Goal: Task Accomplishment & Management: Complete application form

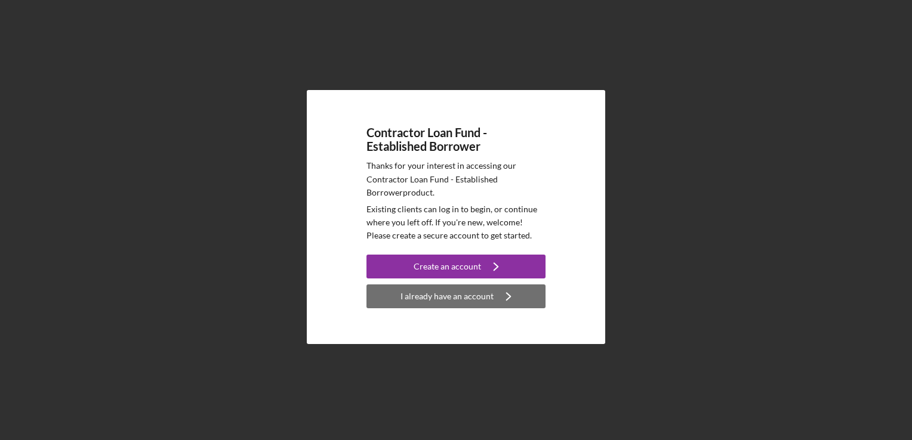
click at [482, 297] on div "I already have an account" at bounding box center [446, 297] width 93 height 24
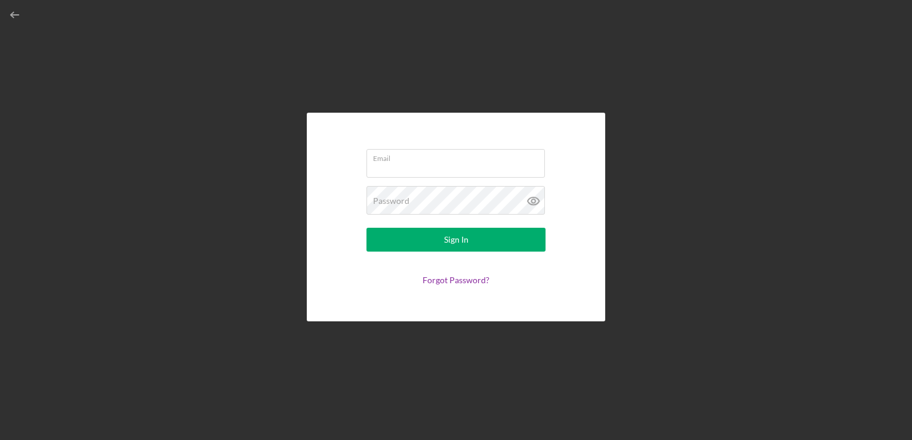
type input "[EMAIL_ADDRESS][DOMAIN_NAME]"
click at [535, 195] on icon at bounding box center [534, 201] width 30 height 30
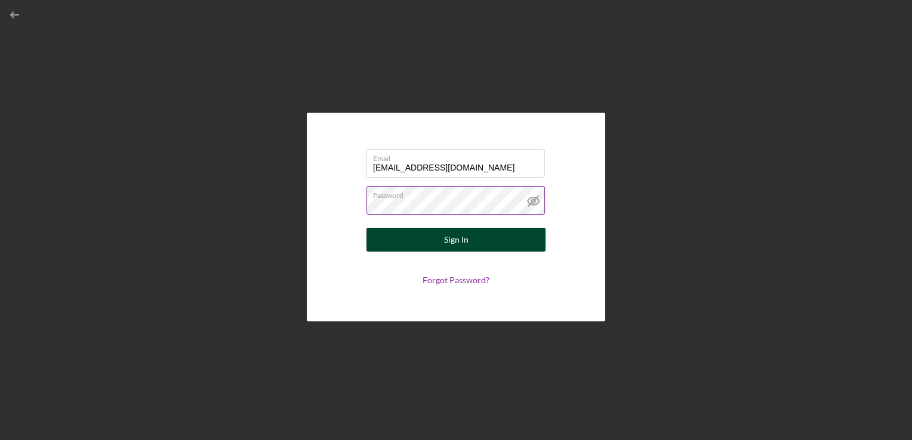
click at [512, 238] on button "Sign In" at bounding box center [455, 240] width 179 height 24
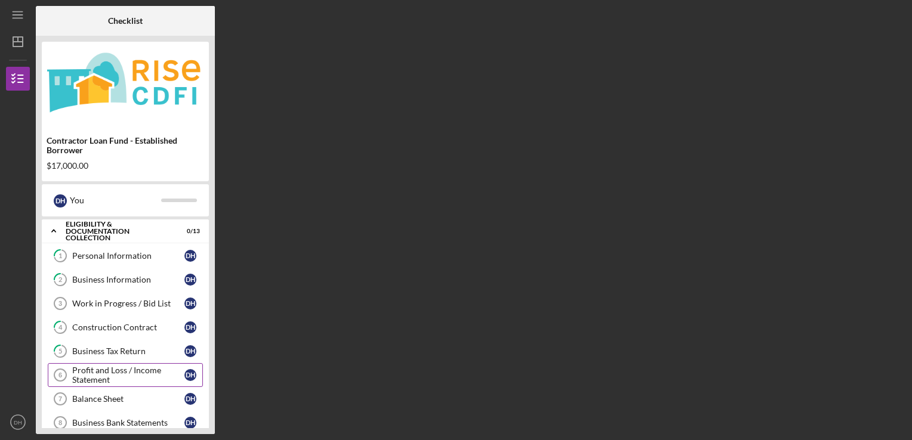
click at [116, 371] on div "Profit and Loss / Income Statement" at bounding box center [128, 375] width 112 height 19
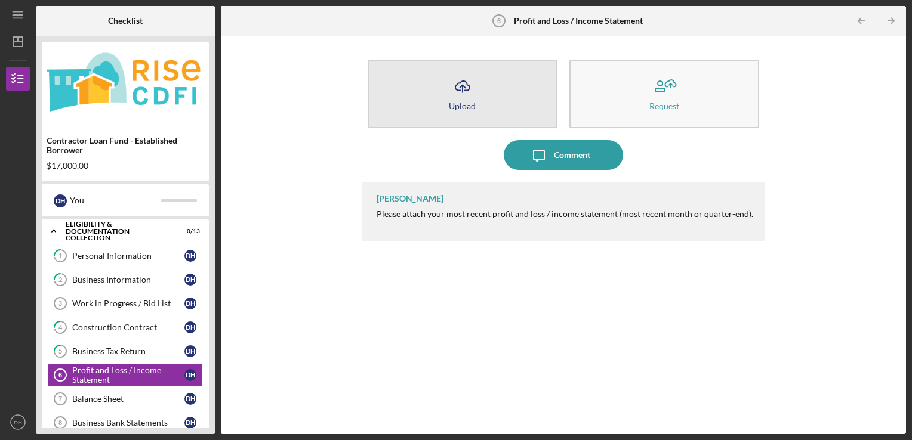
click at [522, 101] on button "Icon/Upload Upload" at bounding box center [463, 94] width 190 height 69
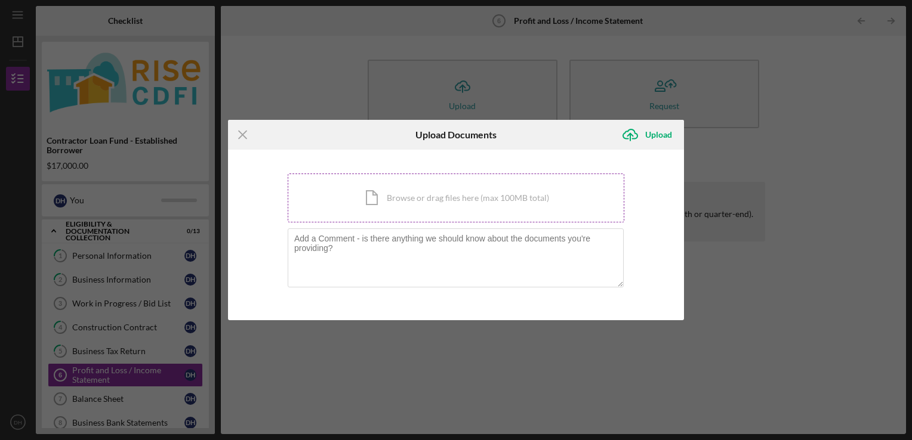
click at [535, 195] on div "Icon/Document Browse or drag files here (max 100MB total) Tap to choose files o…" at bounding box center [456, 198] width 337 height 49
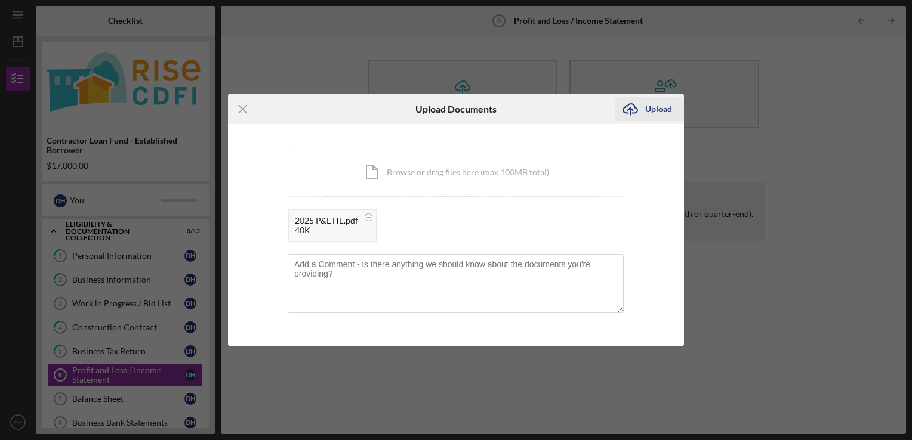
click at [655, 116] on div "Upload" at bounding box center [658, 109] width 27 height 24
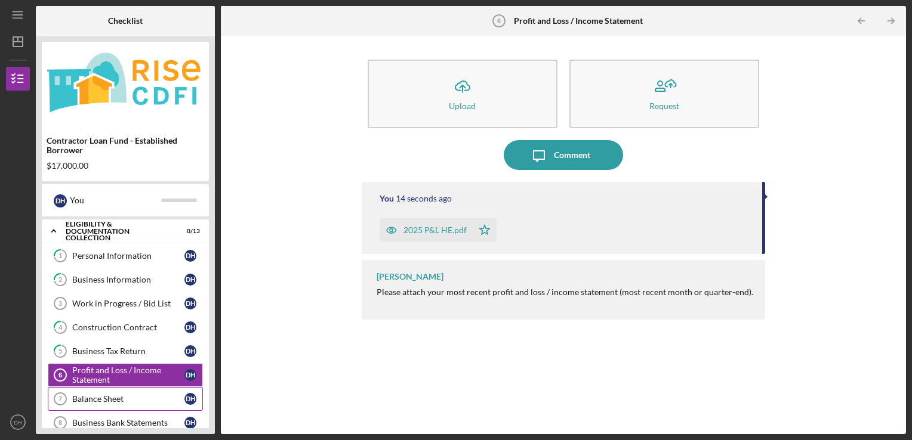
click at [146, 397] on div "Balance Sheet" at bounding box center [128, 399] width 112 height 10
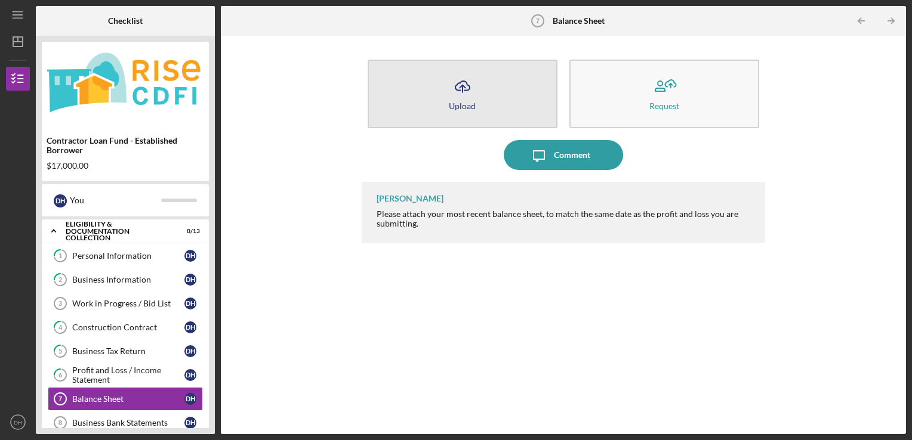
click at [521, 110] on button "Icon/Upload Upload" at bounding box center [463, 94] width 190 height 69
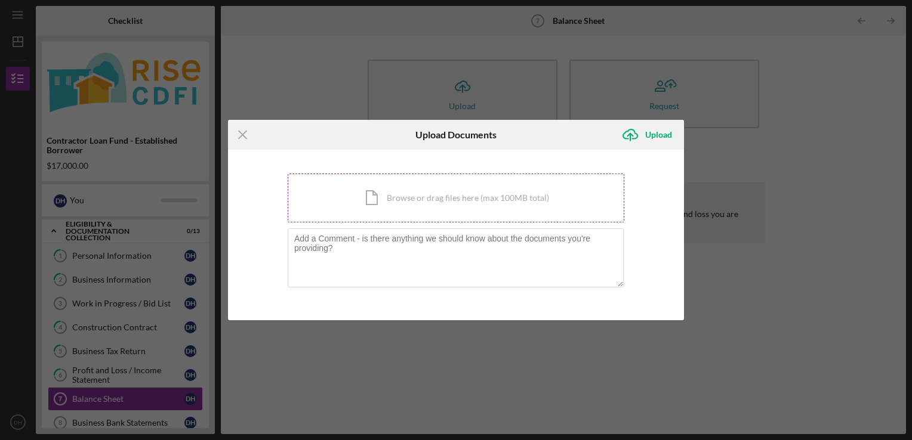
click at [522, 196] on div "Icon/Document Browse or drag files here (max 100MB total) Tap to choose files o…" at bounding box center [456, 198] width 337 height 49
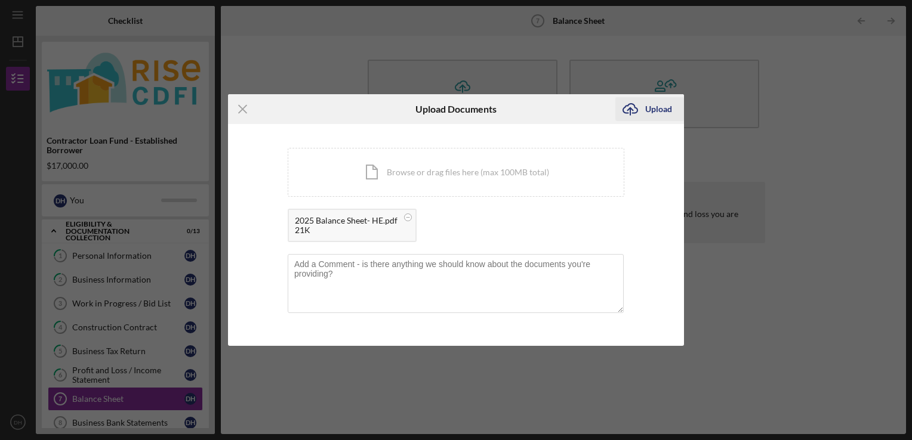
click at [659, 109] on div "Upload" at bounding box center [658, 109] width 27 height 24
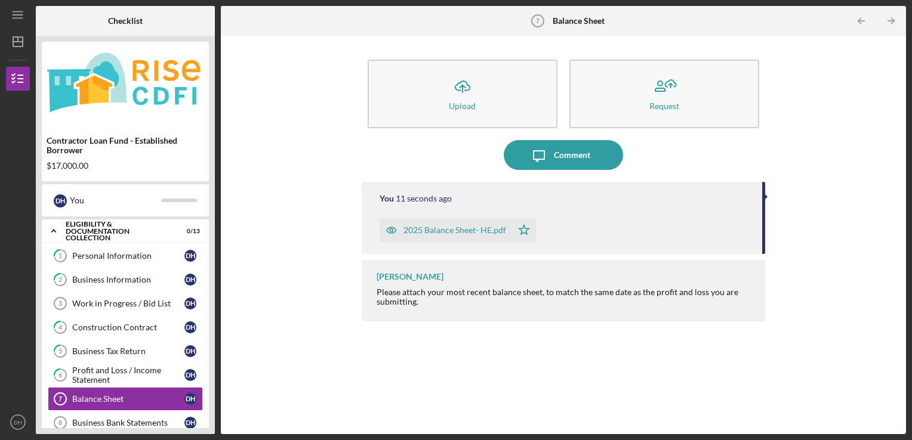
click at [892, 433] on div "Icon/Upload Upload Request Icon/Message Comment You 11 seconds ago 2025 Balance…" at bounding box center [563, 235] width 685 height 399
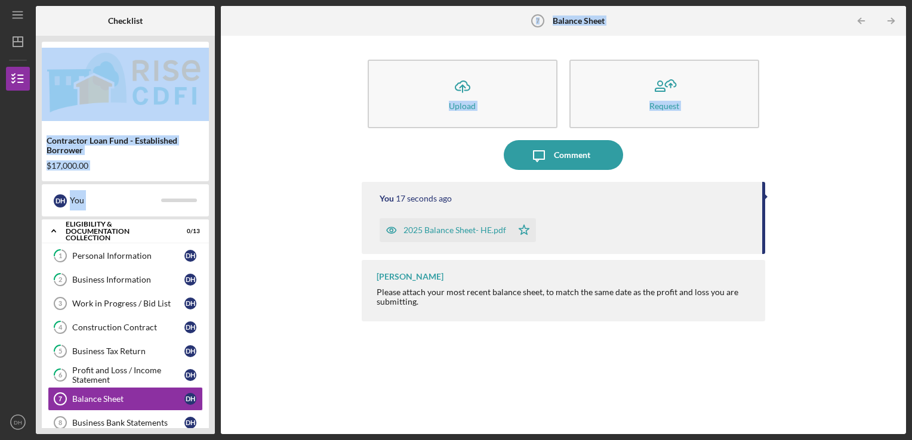
drag, startPoint x: 211, startPoint y: 111, endPoint x: 220, endPoint y: 169, distance: 58.6
click at [220, 169] on div "Checklist Contractor Loan Fund - Established Borrower $17,000.00 D H You Icon/E…" at bounding box center [471, 220] width 870 height 428
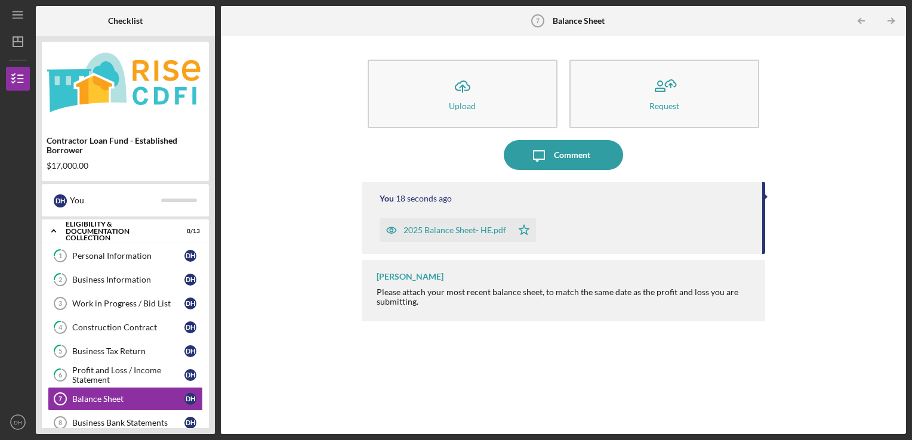
drag, startPoint x: 220, startPoint y: 169, endPoint x: 267, endPoint y: 218, distance: 67.5
click at [267, 218] on div "Icon/Upload Upload Request Icon/Message Comment You 18 seconds ago 2025 Balance…" at bounding box center [563, 235] width 673 height 387
click at [93, 420] on div "Business Bank Statements" at bounding box center [128, 423] width 112 height 10
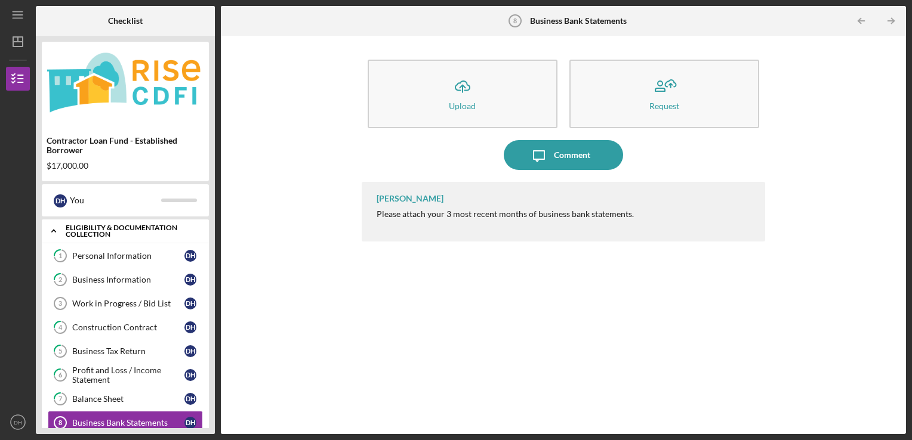
click at [54, 231] on icon "Icon/Expander" at bounding box center [54, 231] width 24 height 24
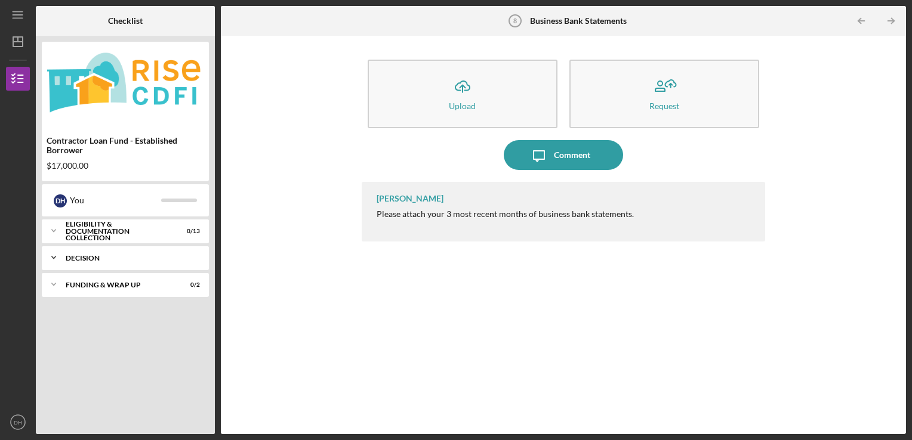
click at [119, 262] on div "Icon/Expander Decision 0 / 1" at bounding box center [125, 258] width 167 height 24
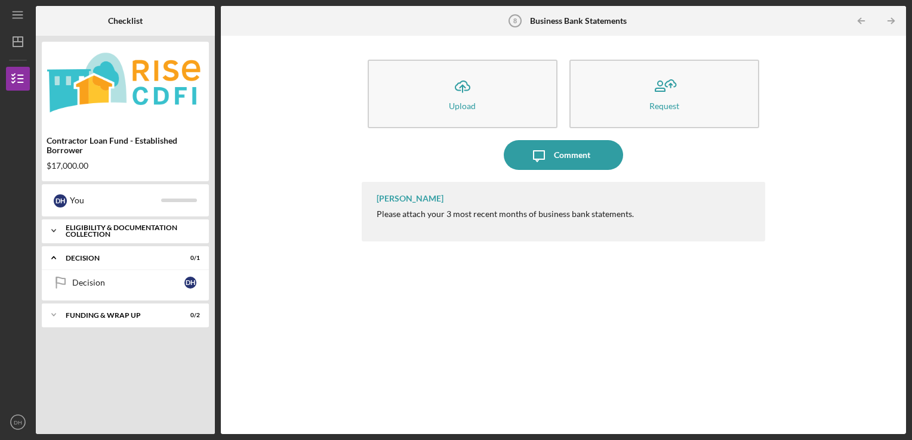
click at [107, 236] on div "Eligibility & Documentation Collection" at bounding box center [130, 231] width 128 height 14
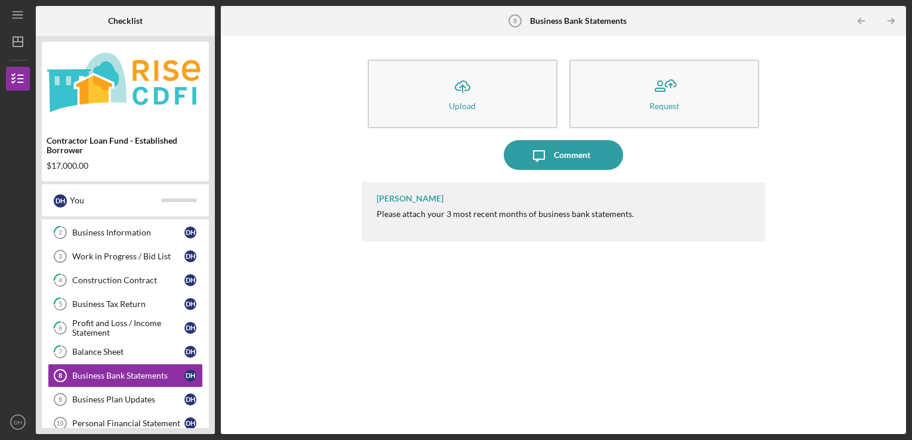
scroll to position [97, 0]
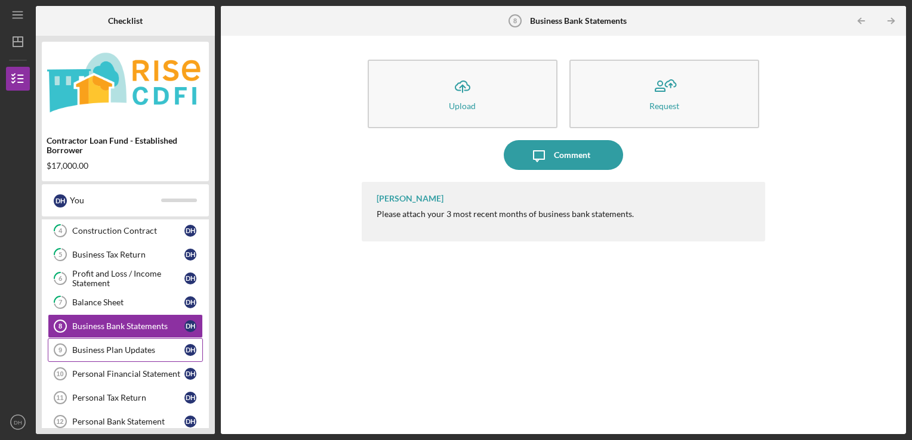
click at [118, 346] on div "Business Plan Updates" at bounding box center [128, 351] width 112 height 10
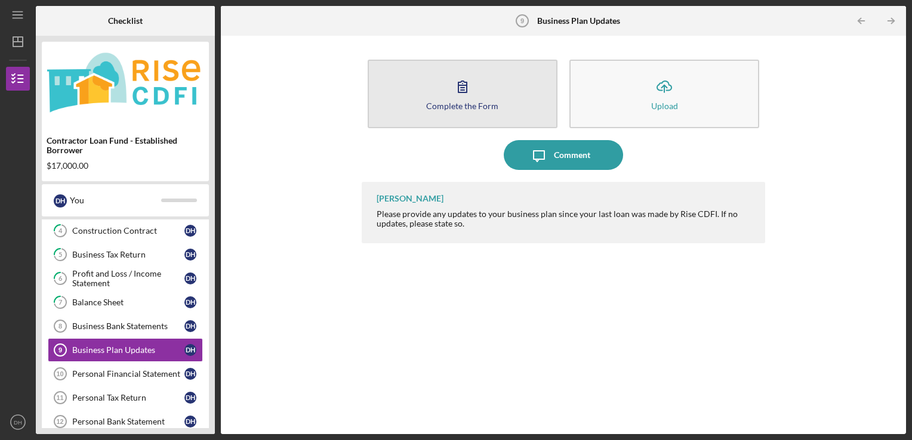
click at [487, 111] on button "Complete the Form Form" at bounding box center [463, 94] width 190 height 69
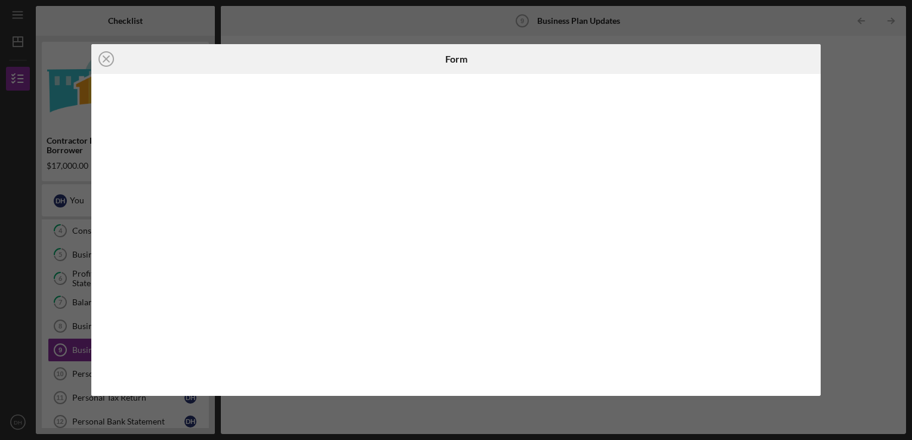
click at [857, 80] on div "Icon/Close Form" at bounding box center [456, 220] width 912 height 440
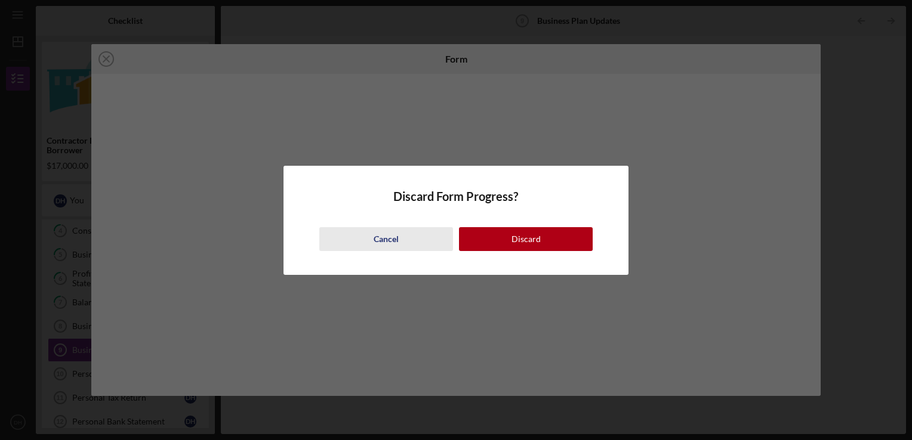
click at [384, 245] on div "Cancel" at bounding box center [386, 239] width 25 height 24
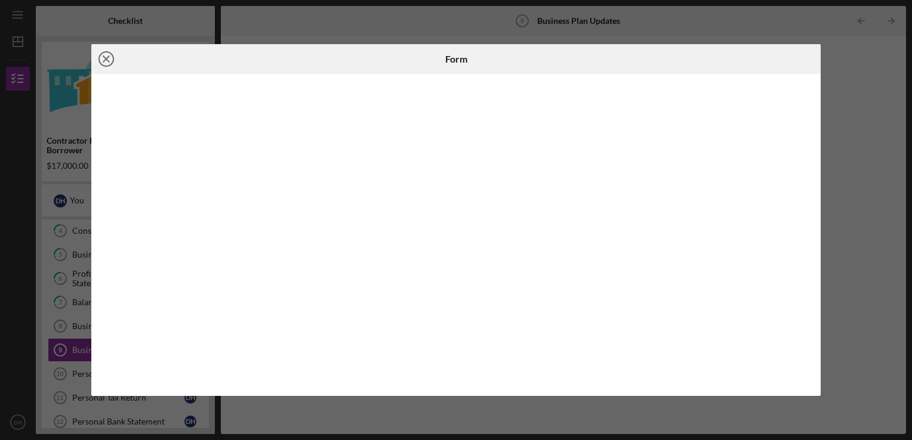
click at [103, 60] on icon "Icon/Close" at bounding box center [106, 59] width 30 height 30
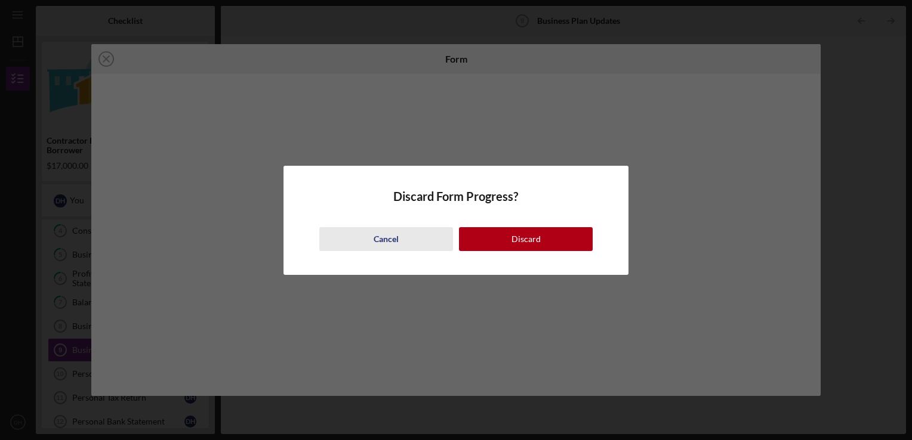
click at [388, 238] on div "Cancel" at bounding box center [386, 239] width 25 height 24
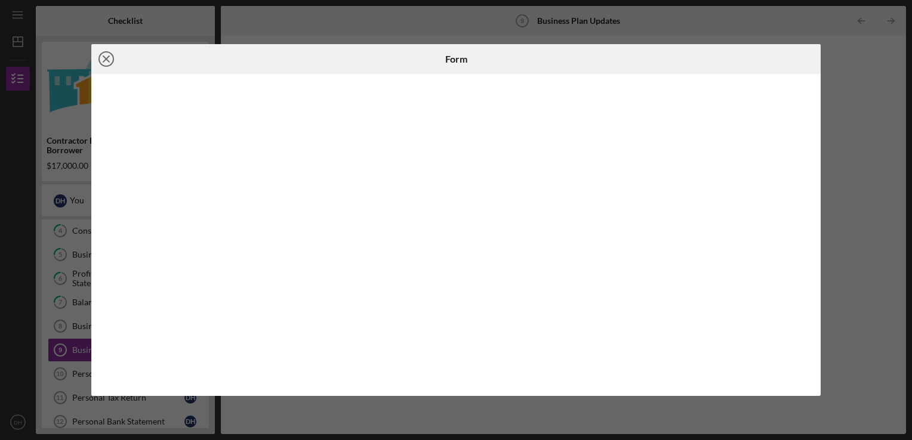
click at [104, 63] on icon "Icon/Close" at bounding box center [106, 59] width 30 height 30
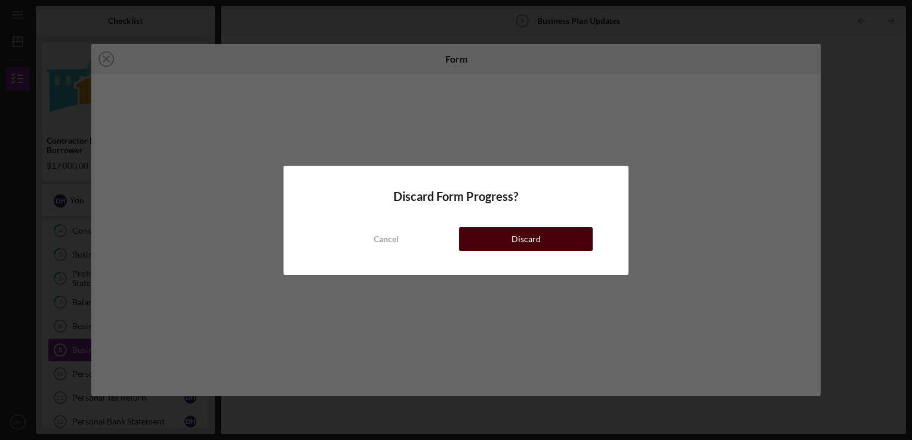
click at [516, 239] on div "Discard" at bounding box center [525, 239] width 29 height 24
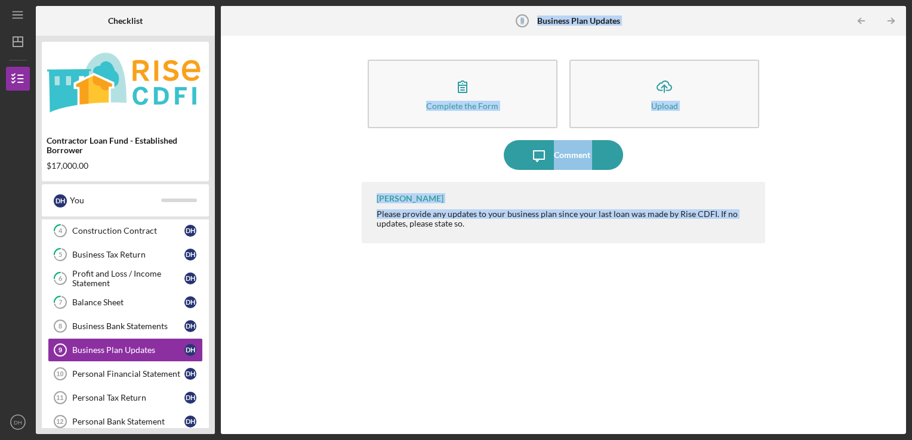
drag, startPoint x: 212, startPoint y: 251, endPoint x: 221, endPoint y: 291, distance: 40.8
click at [221, 291] on div "Checklist Contractor Loan Fund - Established Borrower $17,000.00 D H You Icon/E…" at bounding box center [471, 220] width 870 height 428
click at [358, 356] on div "Complete the Form Form Icon/Upload Upload Icon/Message Comment [PERSON_NAME] Pl…" at bounding box center [563, 235] width 673 height 387
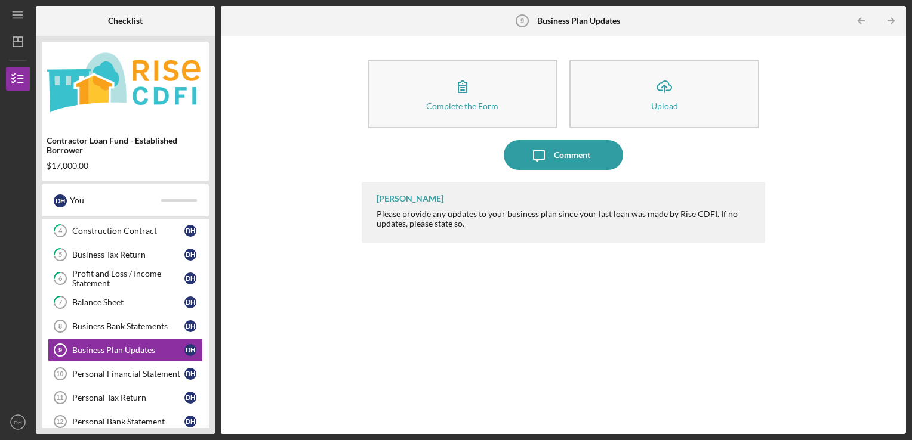
drag, startPoint x: 211, startPoint y: 368, endPoint x: 216, endPoint y: 409, distance: 41.4
click at [216, 409] on div "Checklist Contractor Loan Fund - Established Borrower $17,000.00 D H You Icon/E…" at bounding box center [471, 220] width 870 height 428
drag, startPoint x: 113, startPoint y: 401, endPoint x: 82, endPoint y: 397, distance: 31.2
click at [82, 397] on div "Personal Tax Return" at bounding box center [128, 398] width 112 height 10
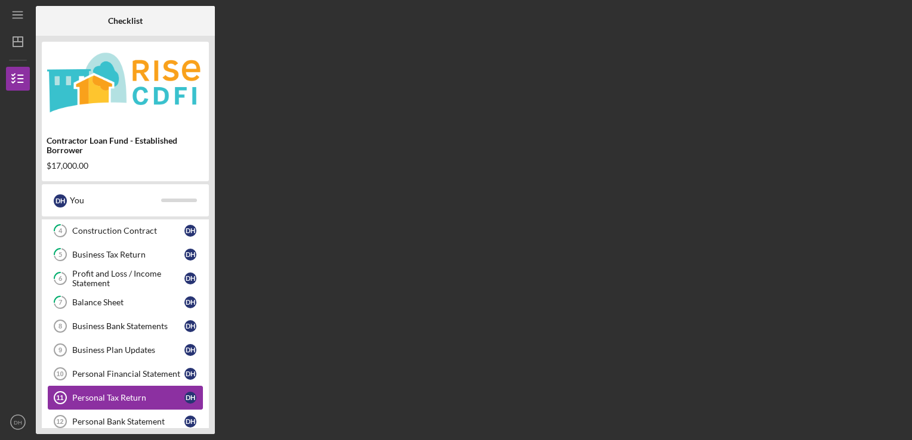
click at [82, 397] on div "Personal Tax Return" at bounding box center [128, 398] width 112 height 10
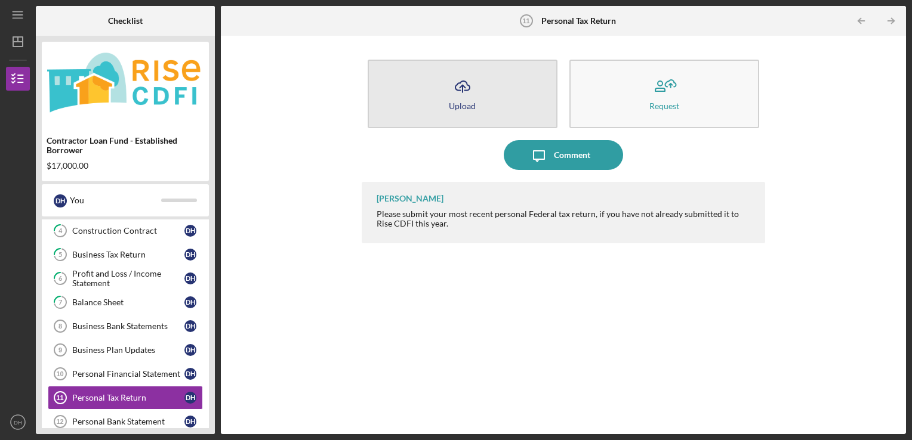
click at [489, 94] on button "Icon/Upload Upload" at bounding box center [463, 94] width 190 height 69
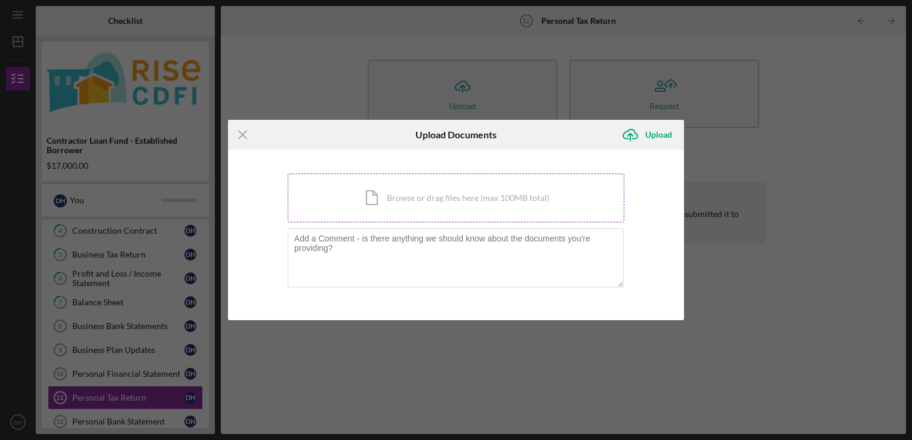
click at [415, 211] on div "Icon/Document Browse or drag files here (max 100MB total) Tap to choose files o…" at bounding box center [456, 198] width 337 height 49
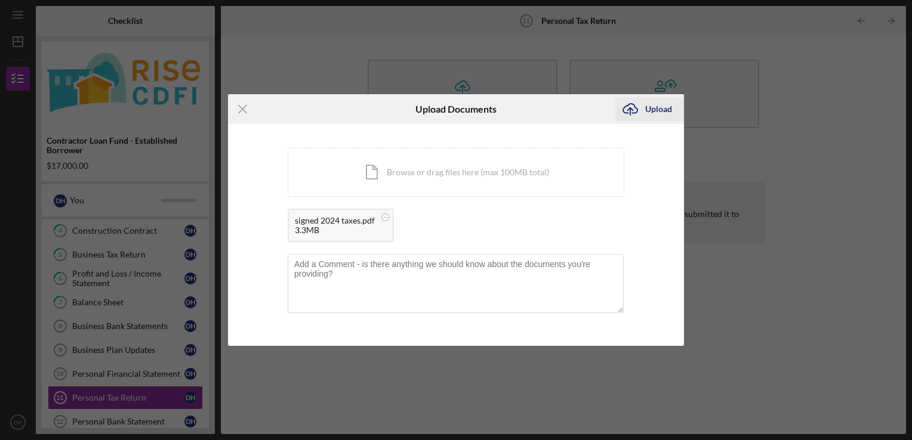
click at [653, 112] on div "Upload" at bounding box center [658, 109] width 27 height 24
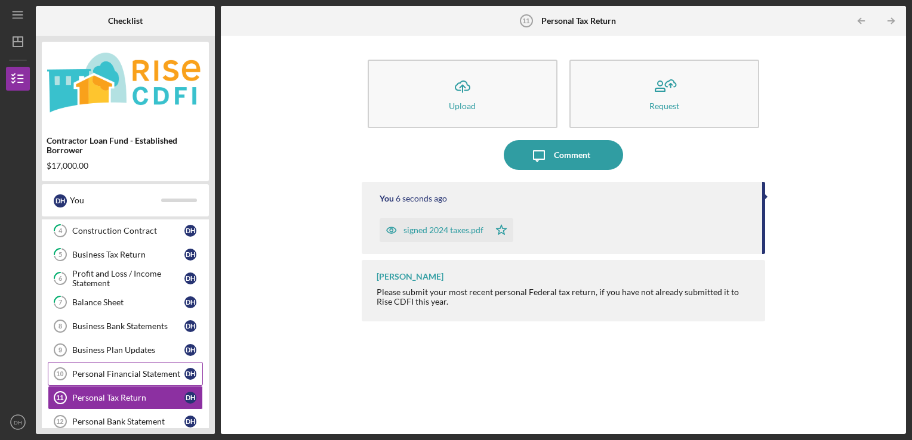
click at [138, 369] on div "Personal Financial Statement" at bounding box center [128, 374] width 112 height 10
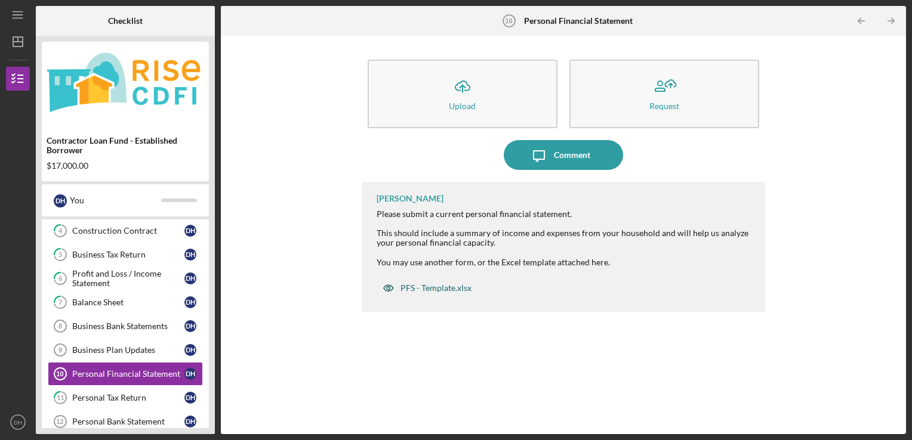
click at [441, 286] on div "PFS - Template.xlsx" at bounding box center [435, 288] width 71 height 10
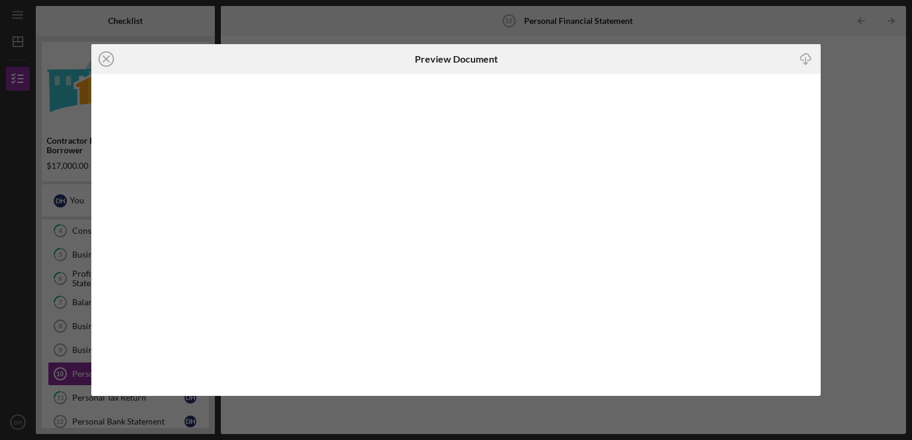
click at [807, 58] on icon "Icon/Download" at bounding box center [805, 58] width 27 height 27
click at [21, 125] on div "Icon/Close Preview Document Icon/Download" at bounding box center [456, 220] width 912 height 440
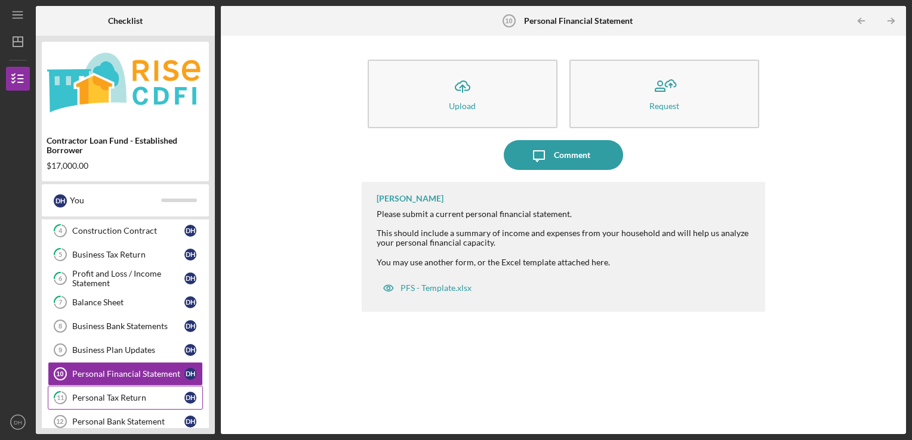
click at [171, 398] on div "Personal Tax Return" at bounding box center [128, 398] width 112 height 10
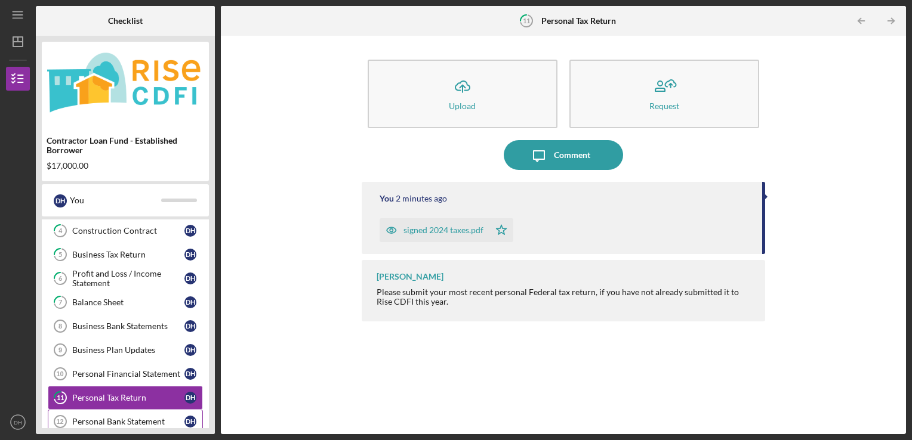
click at [161, 417] on div "Personal Bank Statement" at bounding box center [128, 422] width 112 height 10
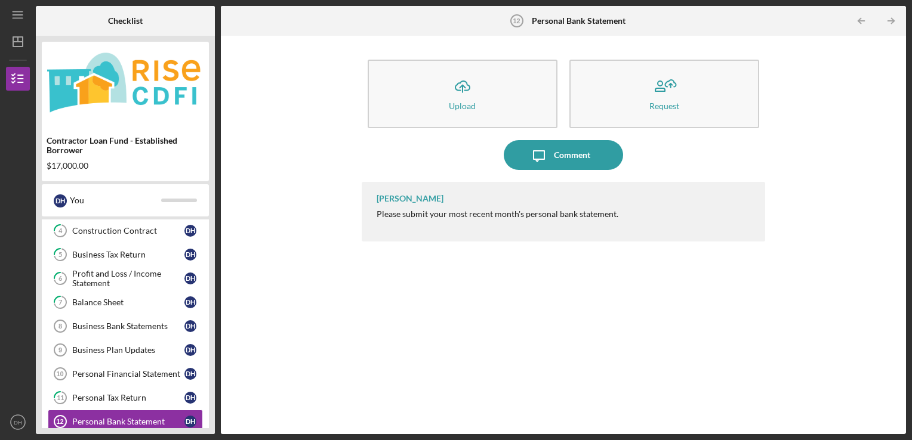
drag, startPoint x: 212, startPoint y: 255, endPoint x: 217, endPoint y: 323, distance: 68.2
click at [217, 323] on div "Checklist Contractor Loan Fund - Established Borrower $17,000.00 D H You Icon/E…" at bounding box center [471, 220] width 870 height 428
click at [96, 349] on div "Business Plan Updates" at bounding box center [128, 351] width 112 height 10
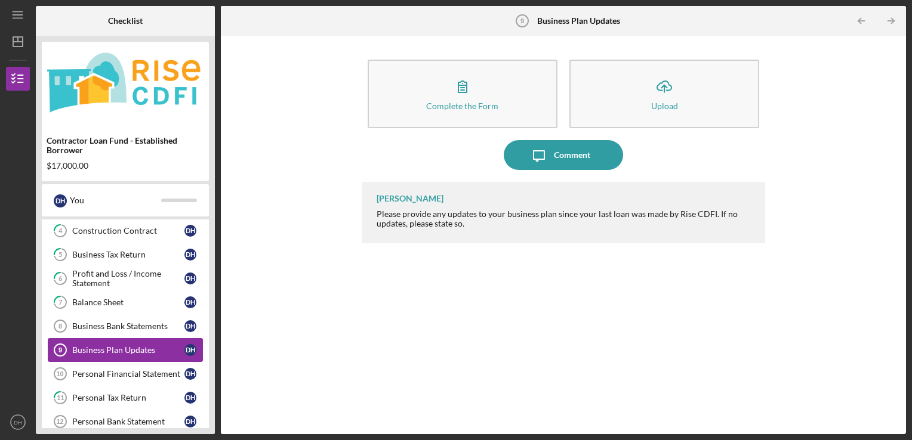
click at [96, 349] on div "Business Plan Updates" at bounding box center [128, 351] width 112 height 10
